Goal: Transaction & Acquisition: Purchase product/service

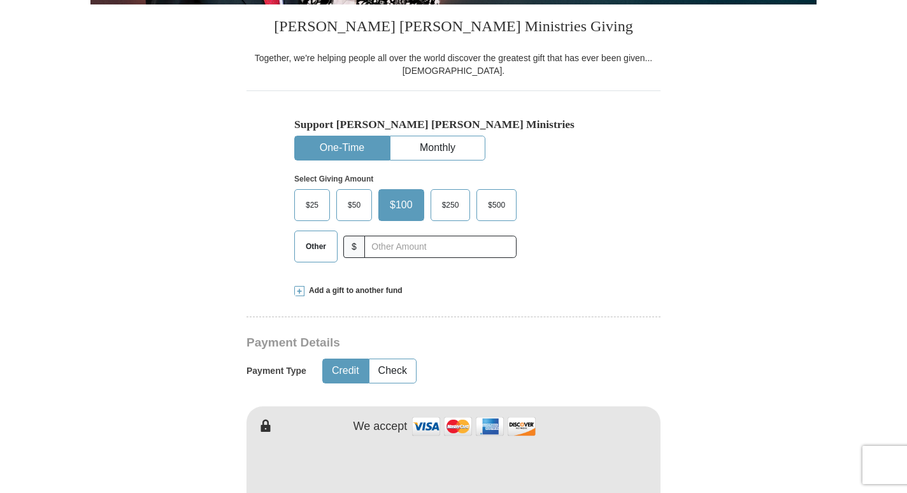
scroll to position [318, 0]
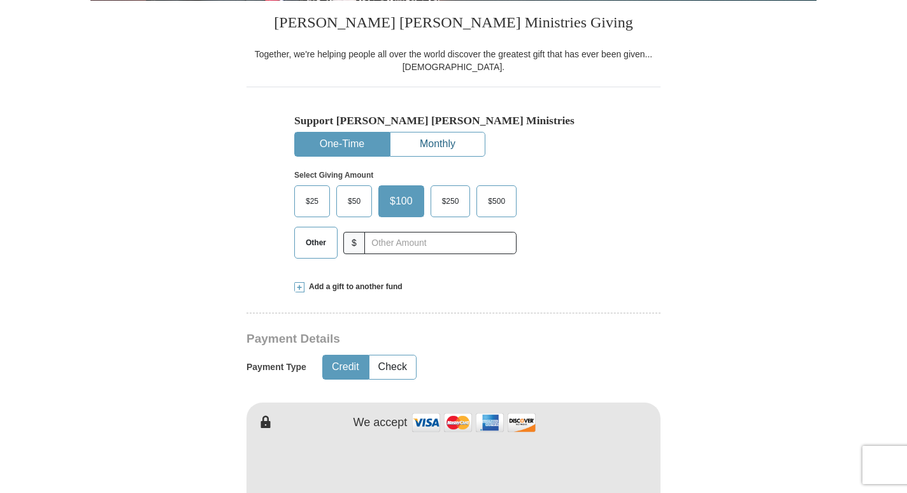
click at [443, 141] on button "Monthly" at bounding box center [437, 144] width 94 height 24
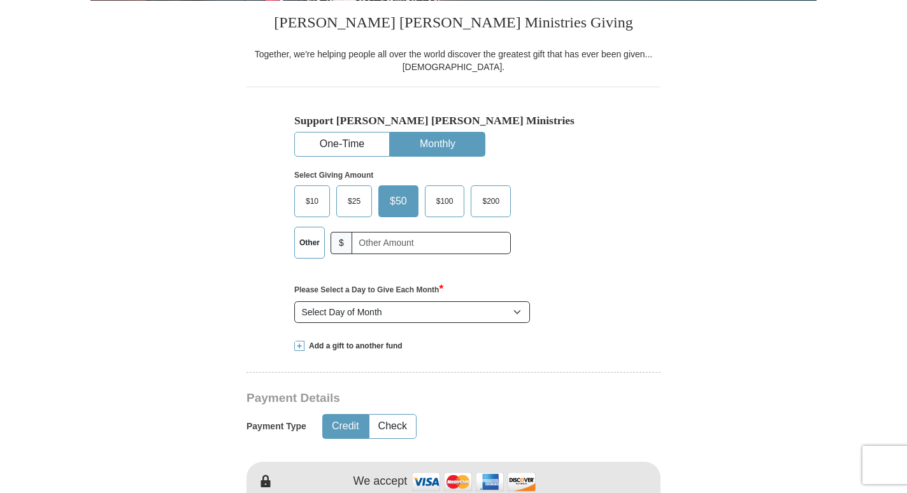
click at [310, 238] on label "Other" at bounding box center [309, 242] width 29 height 31
click at [0, 0] on input "Other" at bounding box center [0, 0] width 0 height 0
click at [377, 239] on input "text" at bounding box center [432, 243] width 150 height 22
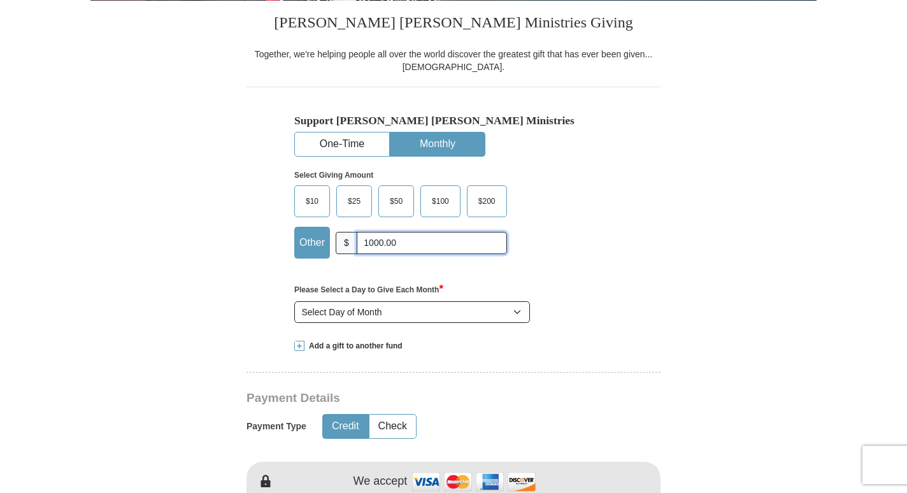
type input "1000.00"
click at [513, 314] on select "Select Day of Month 1 2 3 4 5 6 7 8 9 10 11 12 13 14 15 16 17 18 19 20 21 22 23…" at bounding box center [412, 312] width 236 height 22
select select "1"
click at [294, 302] on select "Select Day of Month 1 2 3 4 5 6 7 8 9 10 11 12 13 14 15 16 17 18 19 20 21 22 23…" at bounding box center [412, 312] width 236 height 22
click at [588, 256] on div "Select Giving Amount Amount must be a valid number The total gift cannot be les…" at bounding box center [453, 212] width 318 height 111
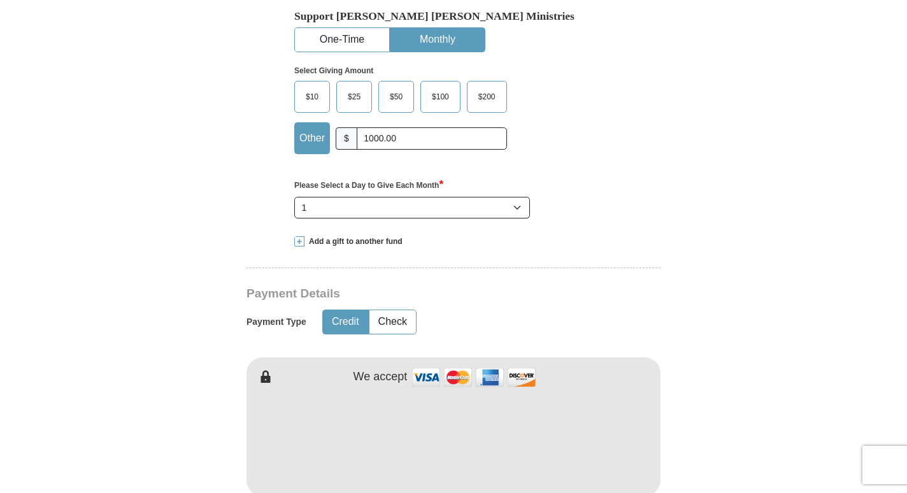
scroll to position [446, 0]
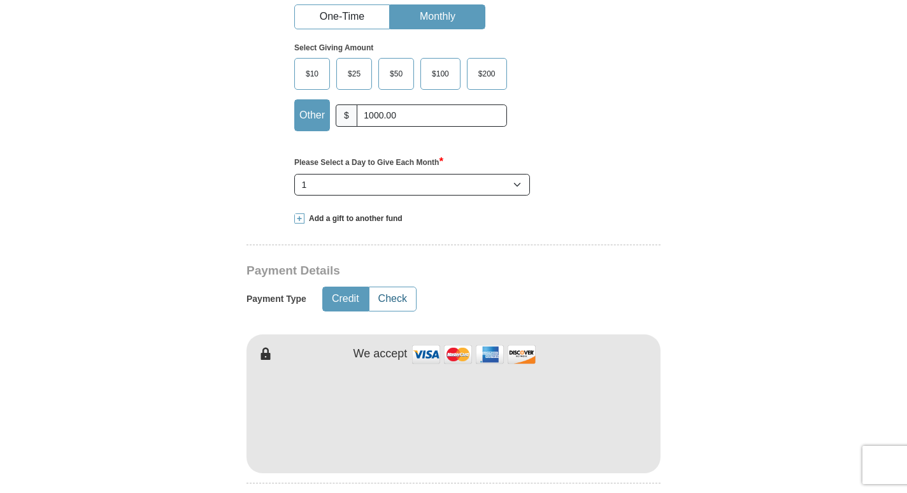
click at [386, 299] on button "Check" at bounding box center [392, 299] width 46 height 24
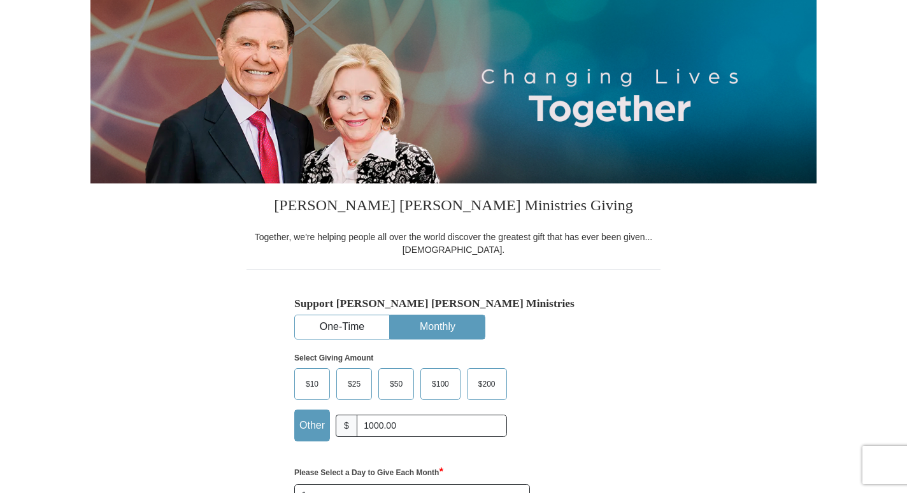
scroll to position [0, 0]
